Goal: Use online tool/utility: Utilize a website feature to perform a specific function

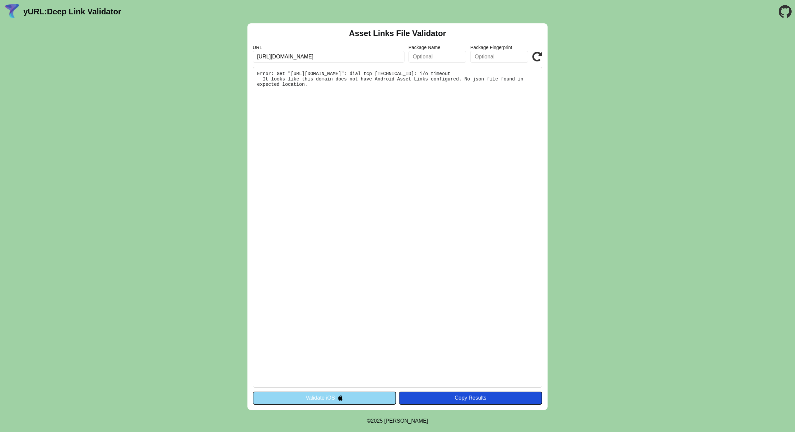
click at [448, 218] on pre "Error: Get "[URL][DOMAIN_NAME]": dial tcp [TECHNICAL_ID]: i/o timeout It looks …" at bounding box center [398, 227] width 290 height 321
click at [362, 60] on input "[URL][DOMAIN_NAME]" at bounding box center [329, 57] width 152 height 12
click button "Validate" at bounding box center [0, 0] width 0 height 0
click at [499, 59] on icon at bounding box center [537, 57] width 10 height 10
click at [412, 148] on pre "Error: Get "[URL][DOMAIN_NAME]": dial tcp [TECHNICAL_ID]: i/o timeout It looks …" at bounding box center [398, 227] width 290 height 321
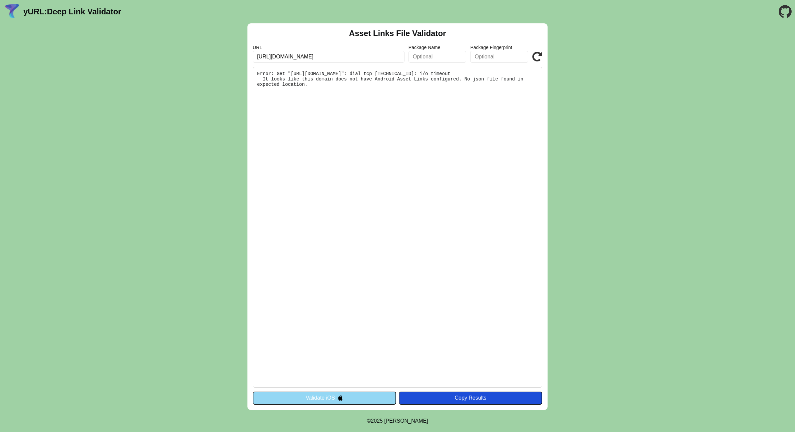
drag, startPoint x: 287, startPoint y: 59, endPoint x: 301, endPoint y: 77, distance: 22.5
click at [301, 77] on div "Asset Links File Validator URL [URL][DOMAIN_NAME] Package Name Package Fingerpr…" at bounding box center [398, 216] width 300 height 386
click at [404, 100] on pre "Error: Get "[URL][DOMAIN_NAME]": dial tcp [TECHNICAL_ID]: i/o timeout It looks …" at bounding box center [398, 227] width 290 height 321
click at [330, 56] on input "[URL][DOMAIN_NAME]" at bounding box center [329, 57] width 152 height 12
click button "Validate" at bounding box center [0, 0] width 0 height 0
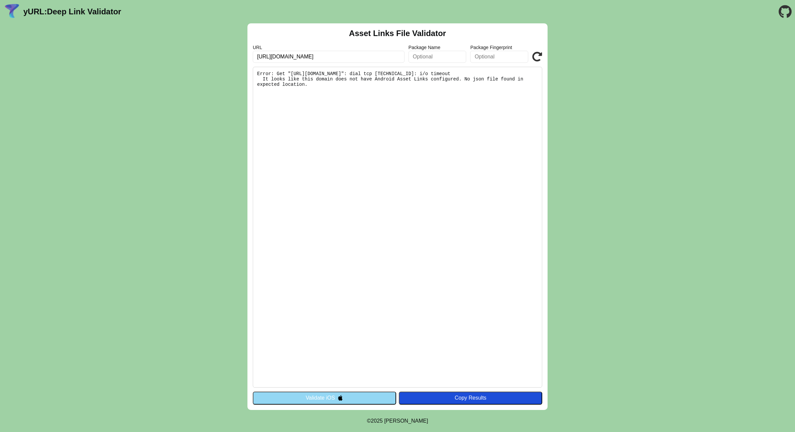
click at [499, 58] on icon at bounding box center [537, 57] width 10 height 10
click at [499, 139] on div "Asset Links File Validator URL [URL][DOMAIN_NAME] Package Name Package Fingerpr…" at bounding box center [397, 216] width 795 height 386
click at [499, 151] on div "Asset Links File Validator URL [URL][DOMAIN_NAME] Package Name Package Fingerpr…" at bounding box center [397, 216] width 795 height 386
